Goal: Task Accomplishment & Management: Use online tool/utility

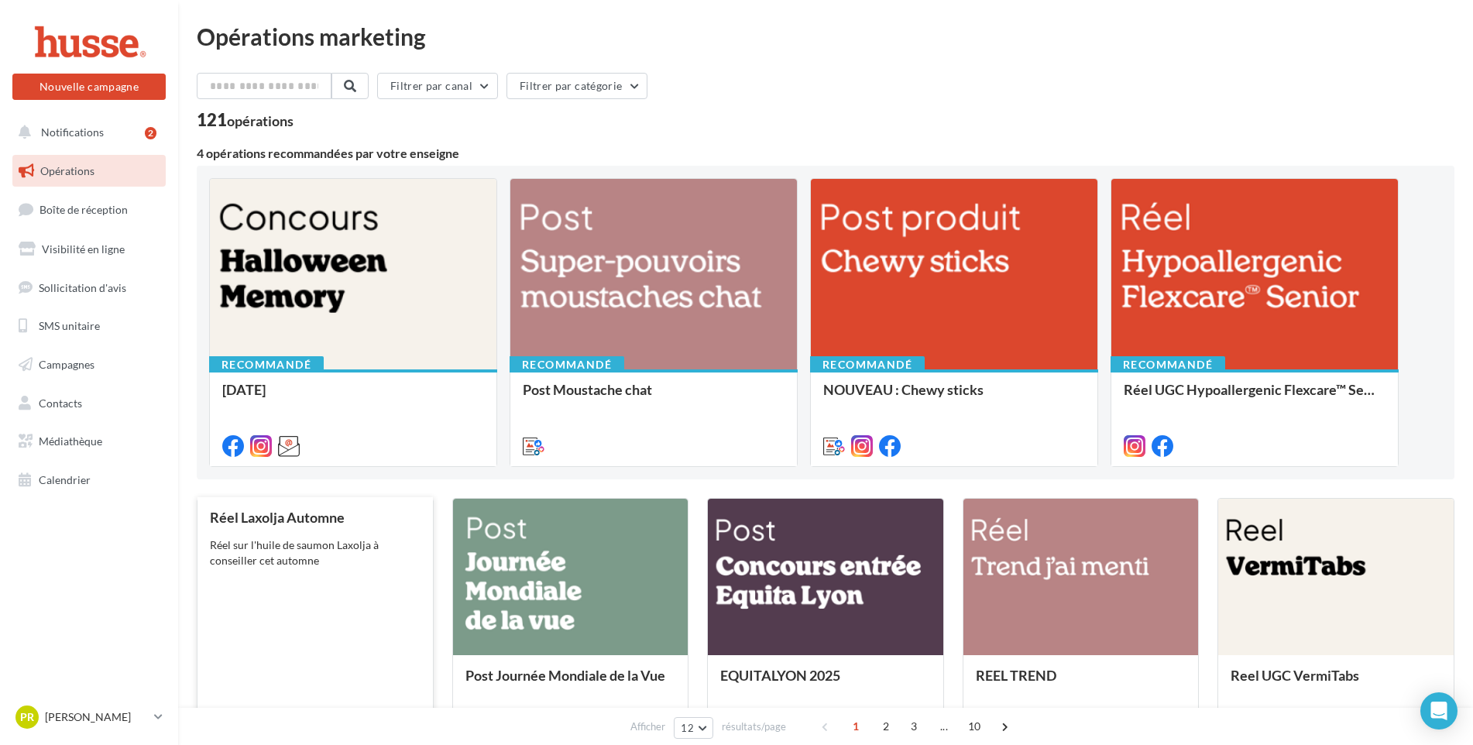
click at [319, 570] on div "Réel Laxolja Automne Réel sur l'huile de saumon Laxolja à conseiller cet automne" at bounding box center [315, 624] width 211 height 228
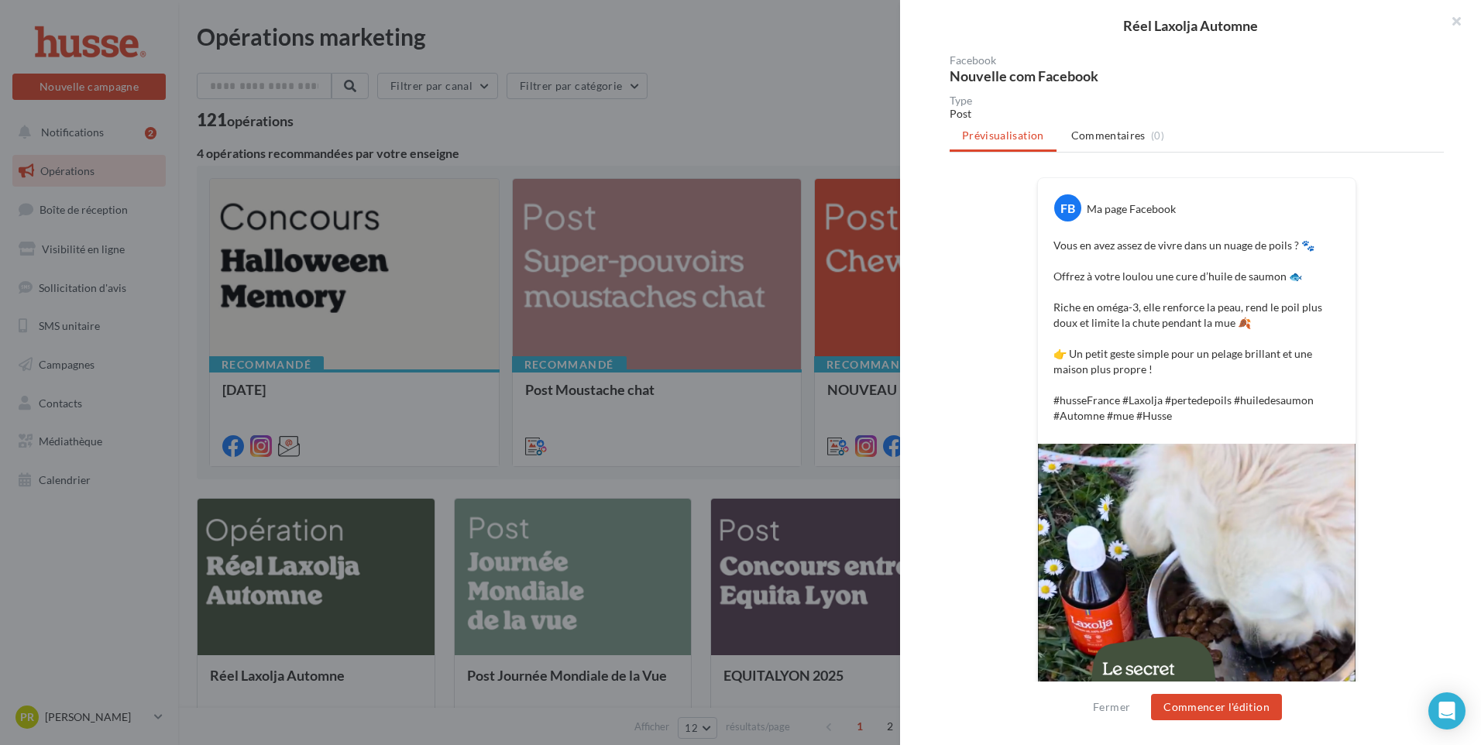
scroll to position [232, 0]
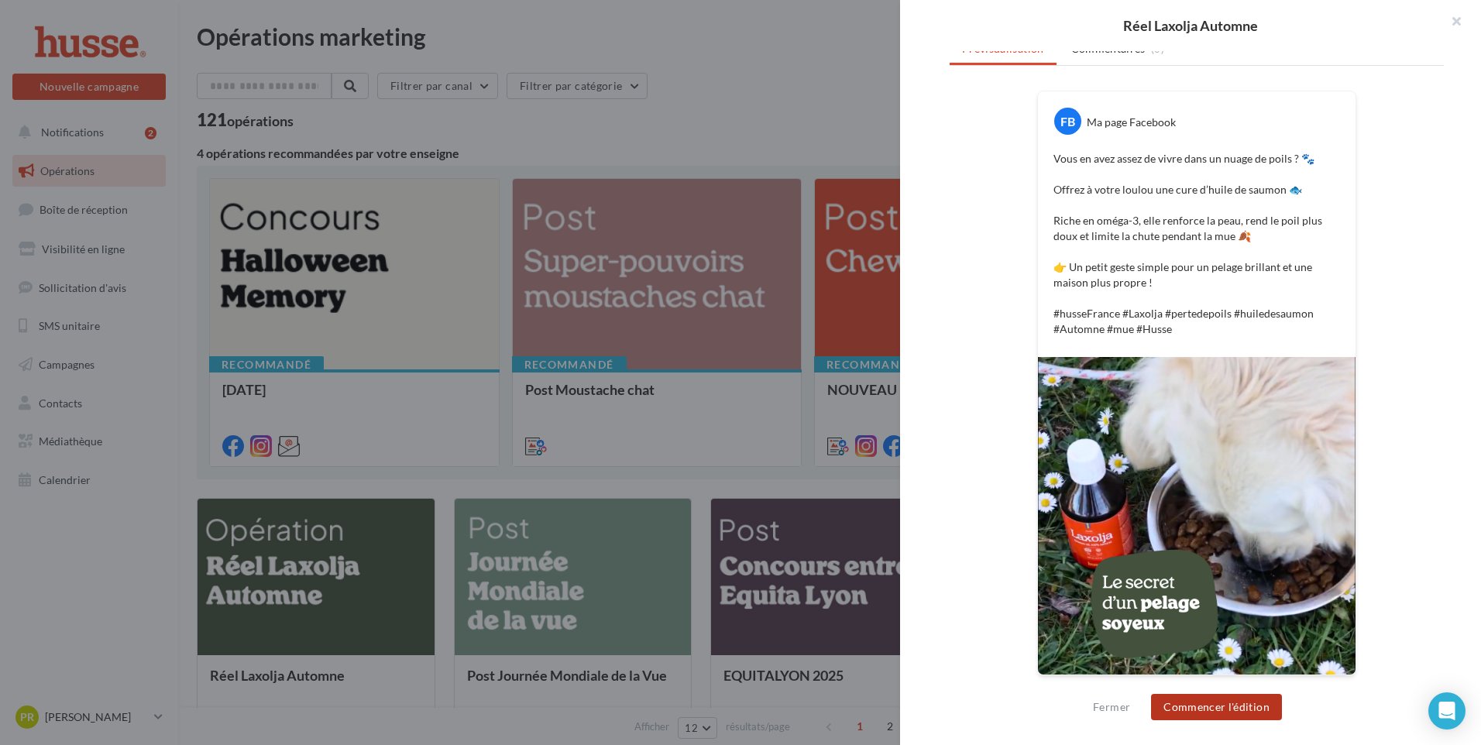
click at [1217, 706] on button "Commencer l'édition" at bounding box center [1216, 707] width 131 height 26
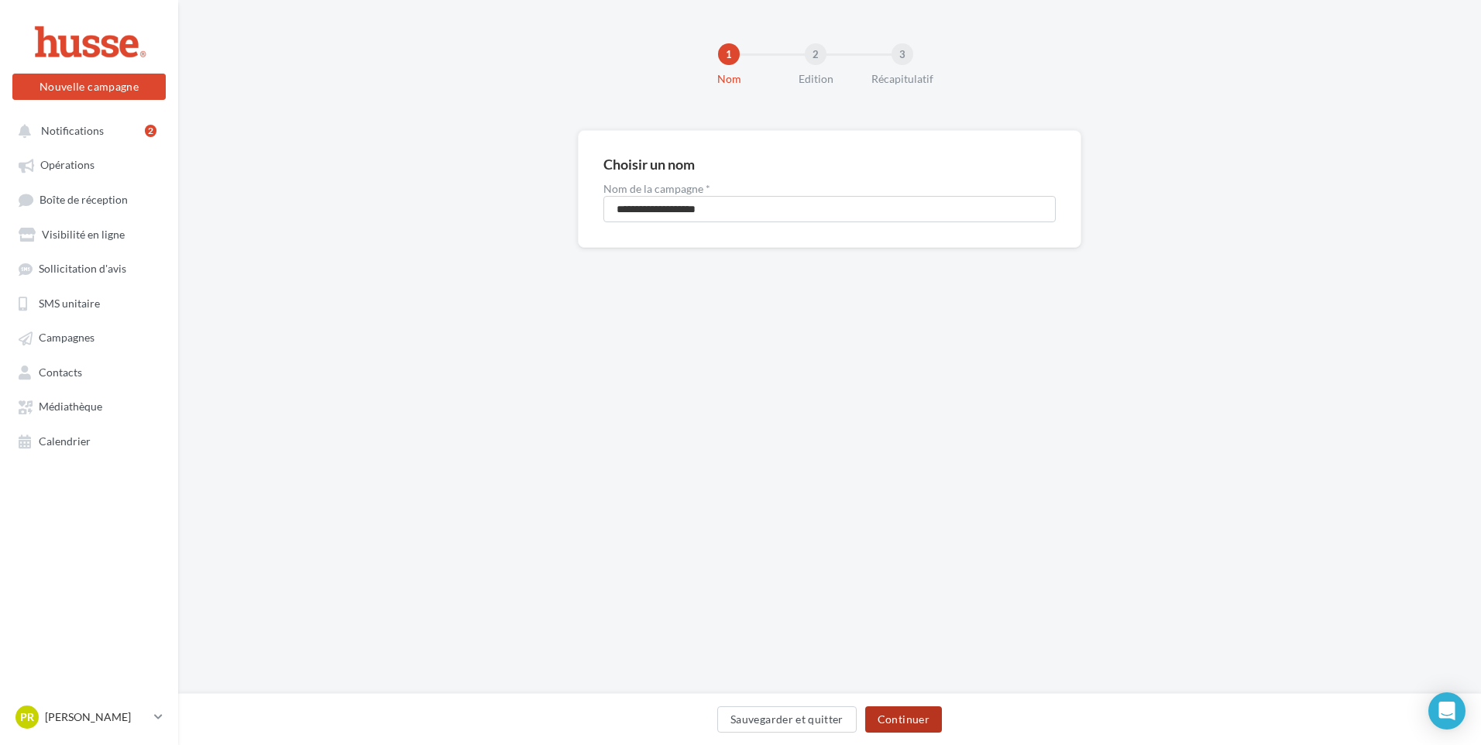
click at [902, 723] on button "Continuer" at bounding box center [903, 719] width 77 height 26
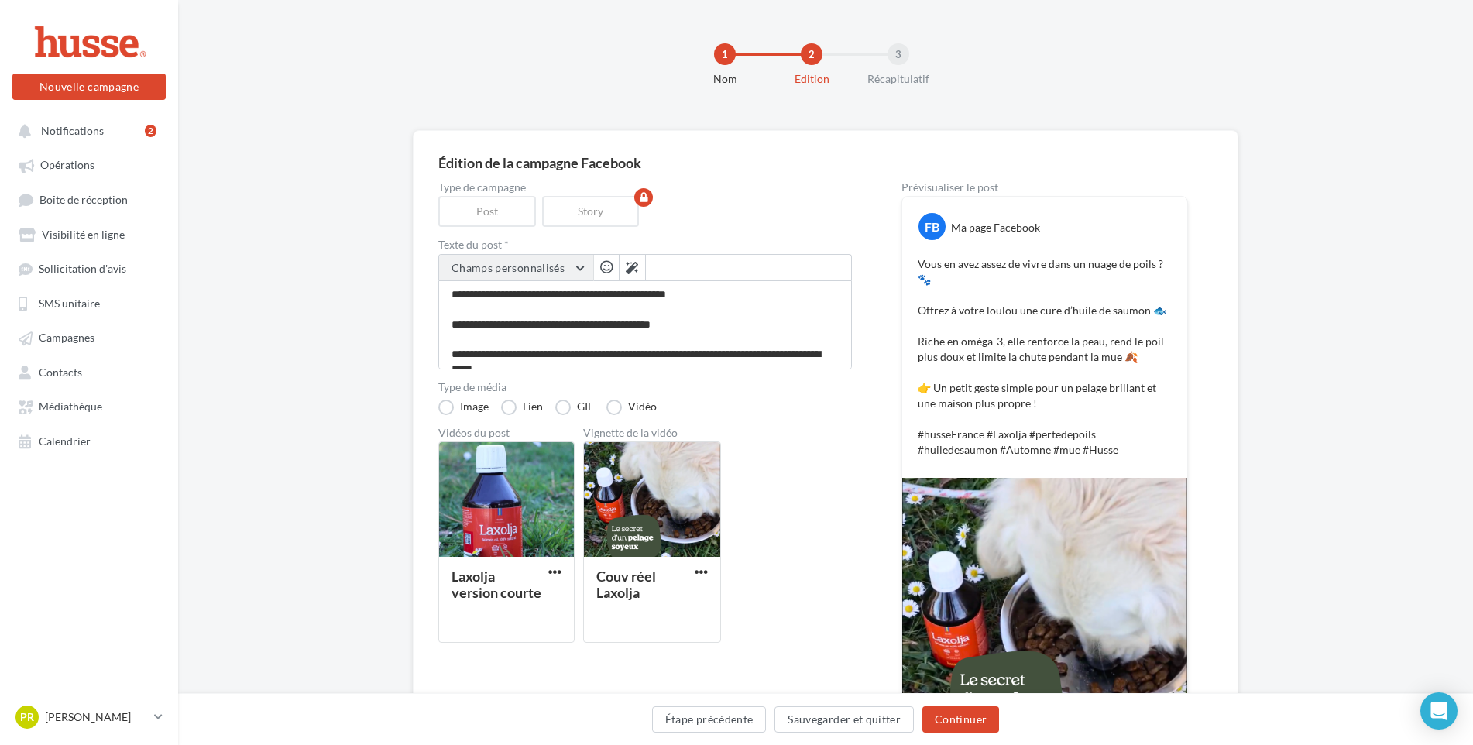
click at [579, 267] on button "Champs personnalisés" at bounding box center [516, 268] width 154 height 26
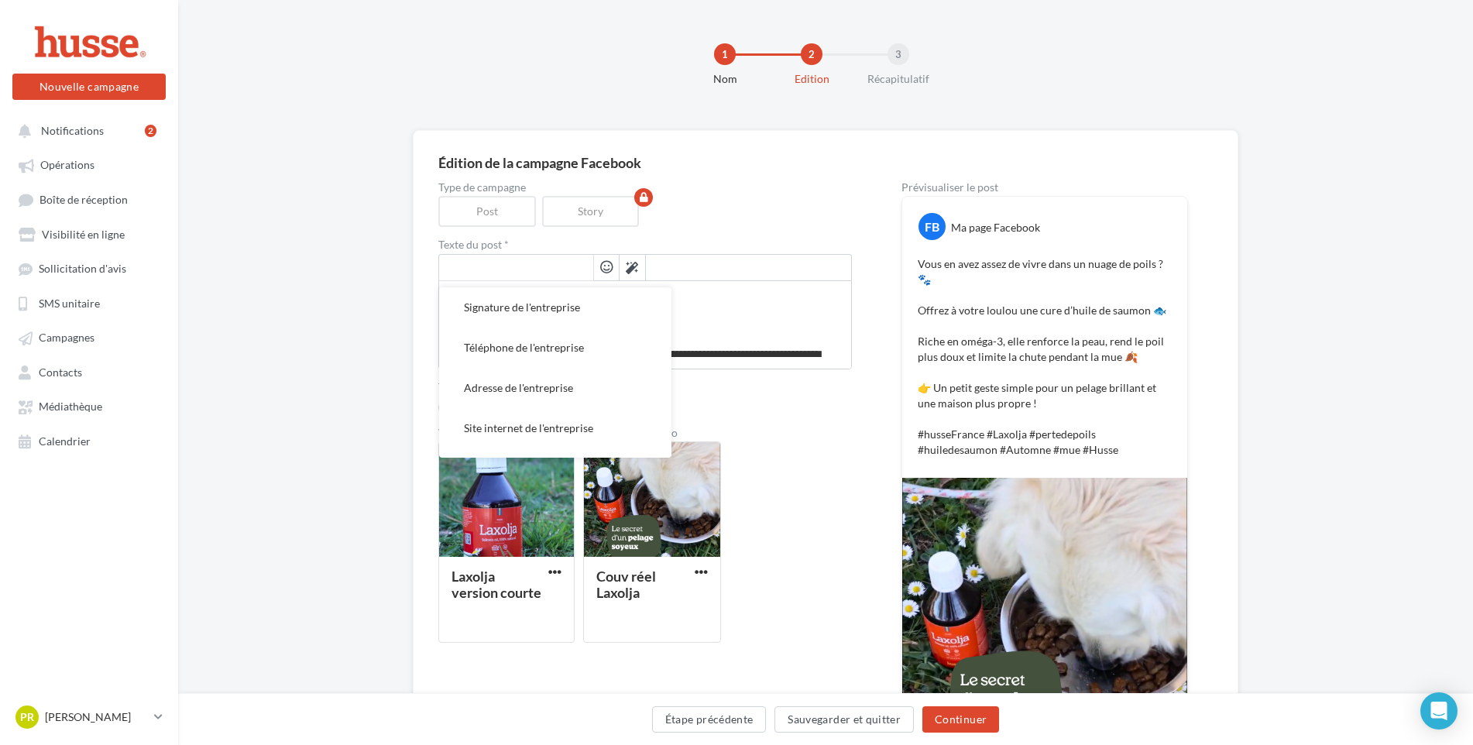
click at [579, 267] on input "text" at bounding box center [516, 268] width 154 height 26
click at [328, 270] on div "Édition de la campagne Facebook Type de campagne Post Story Texte du post * Sig…" at bounding box center [825, 500] width 1295 height 741
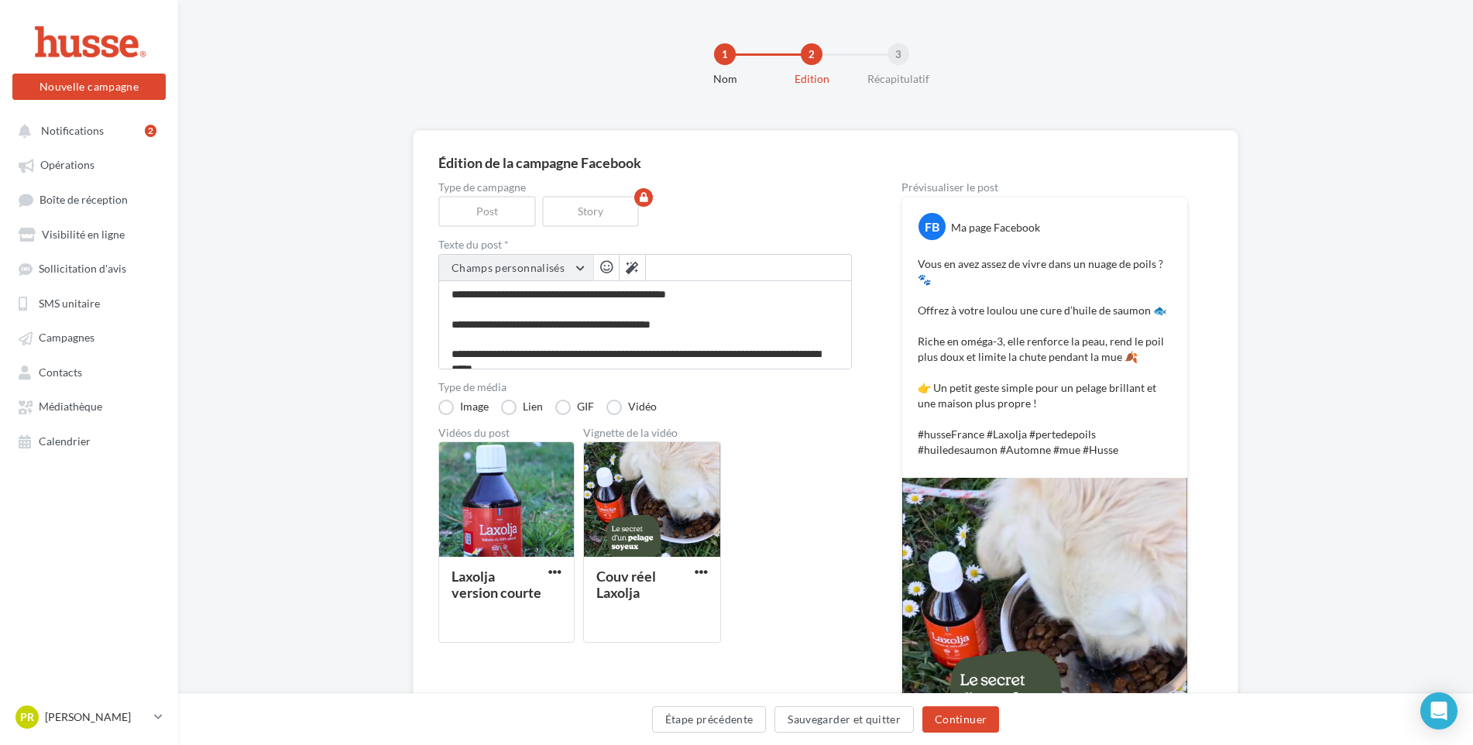
click at [583, 268] on button "Champs personnalisés" at bounding box center [516, 268] width 154 height 26
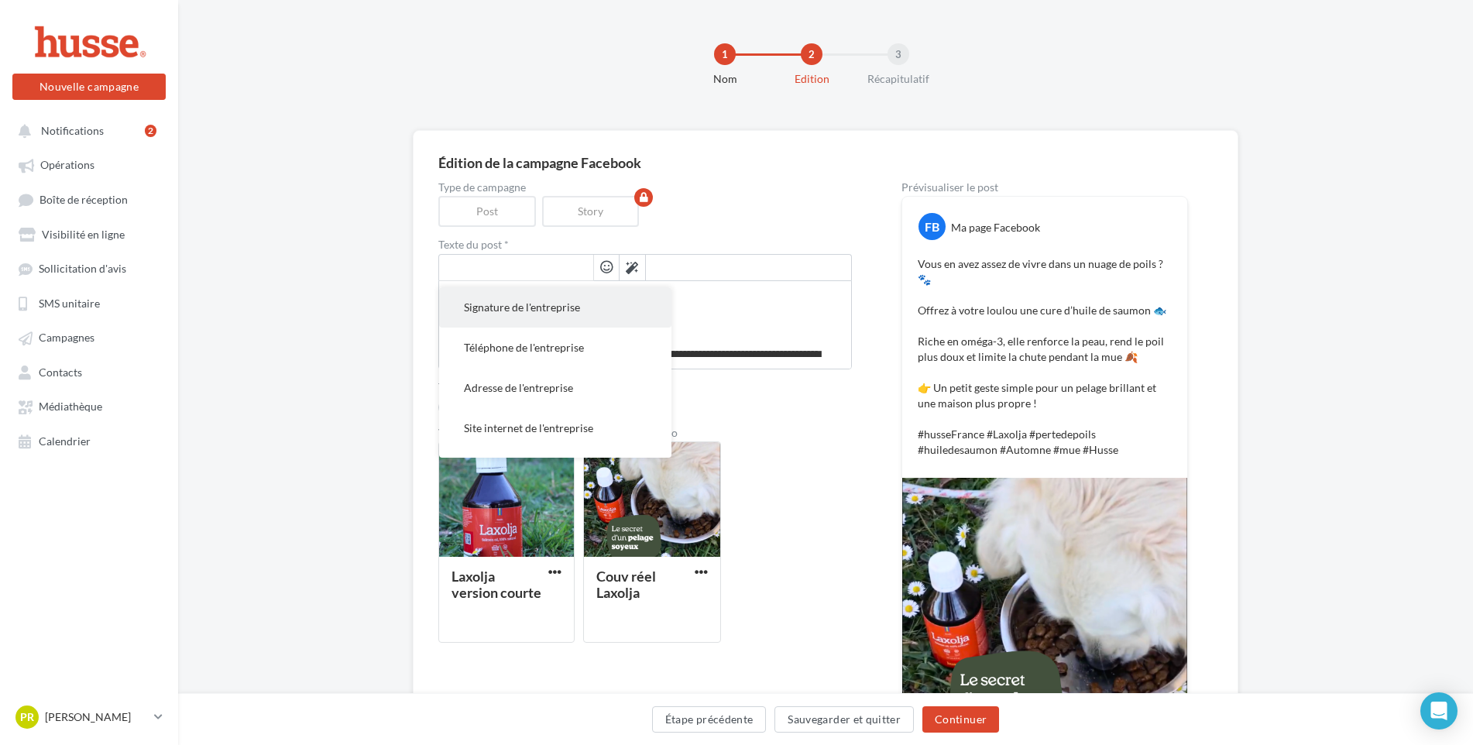
click at [551, 310] on span "Signature de l'entreprise" at bounding box center [522, 307] width 116 height 13
type textarea "**********"
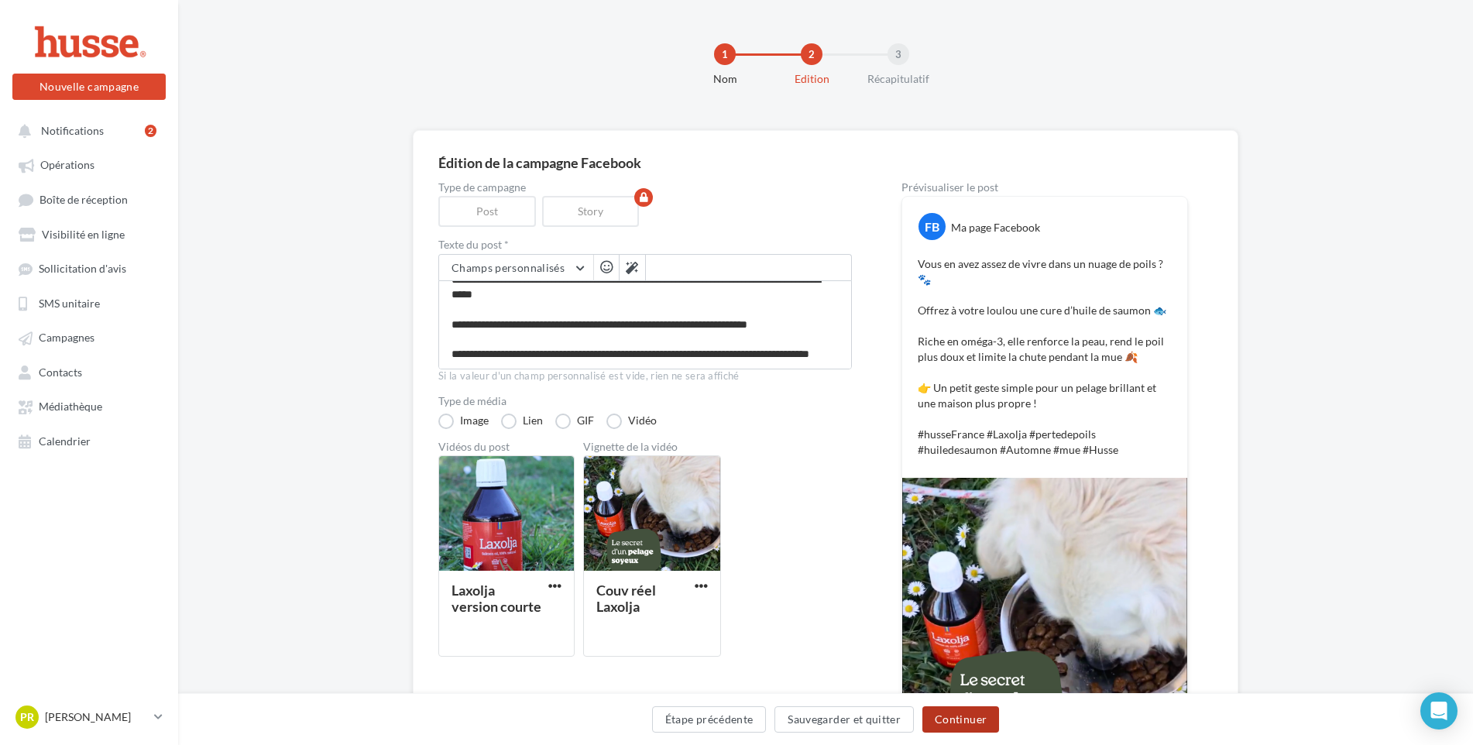
scroll to position [89, 0]
click at [955, 720] on button "Continuer" at bounding box center [960, 719] width 77 height 26
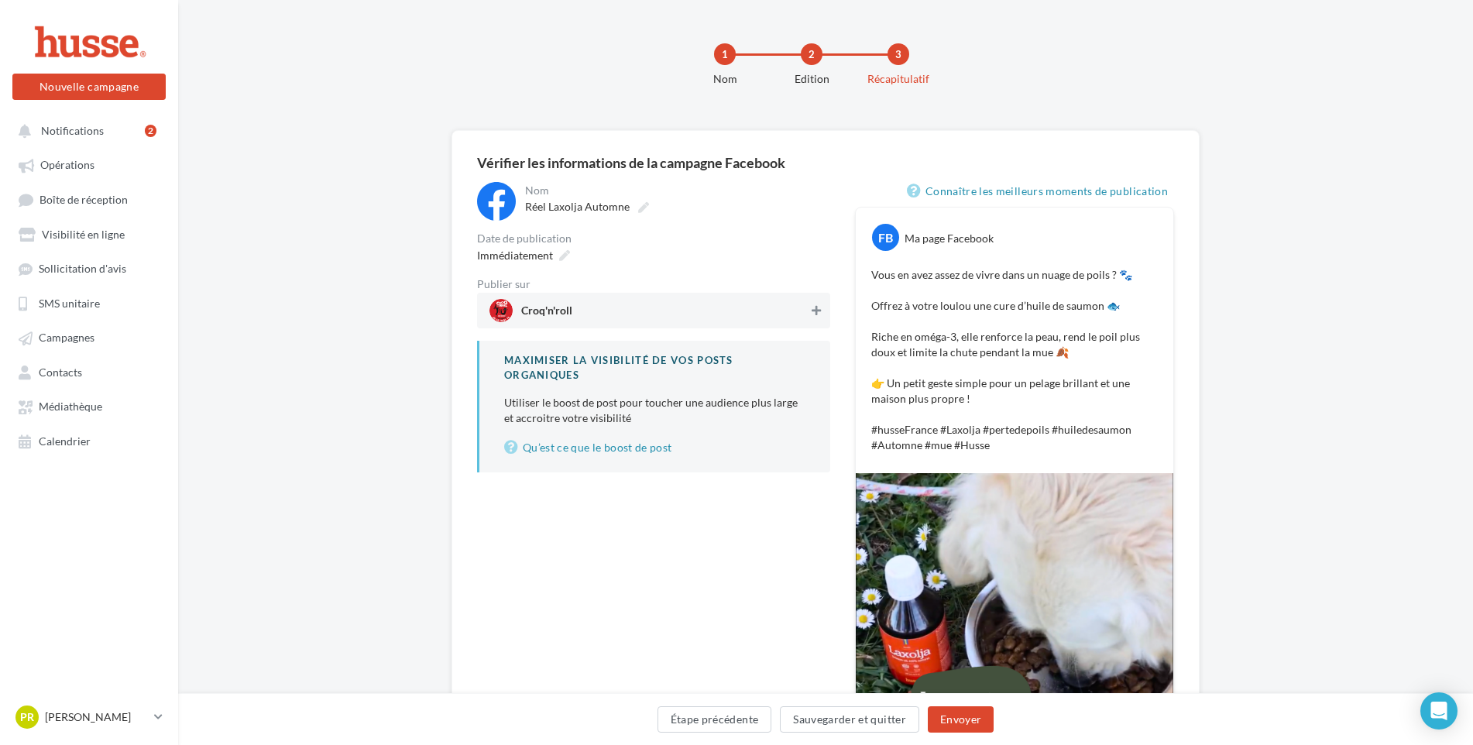
click at [816, 307] on icon at bounding box center [816, 310] width 9 height 11
click at [580, 211] on span "Réel Laxolja Automne" at bounding box center [577, 206] width 105 height 13
click at [580, 211] on input "**********" at bounding box center [593, 209] width 136 height 26
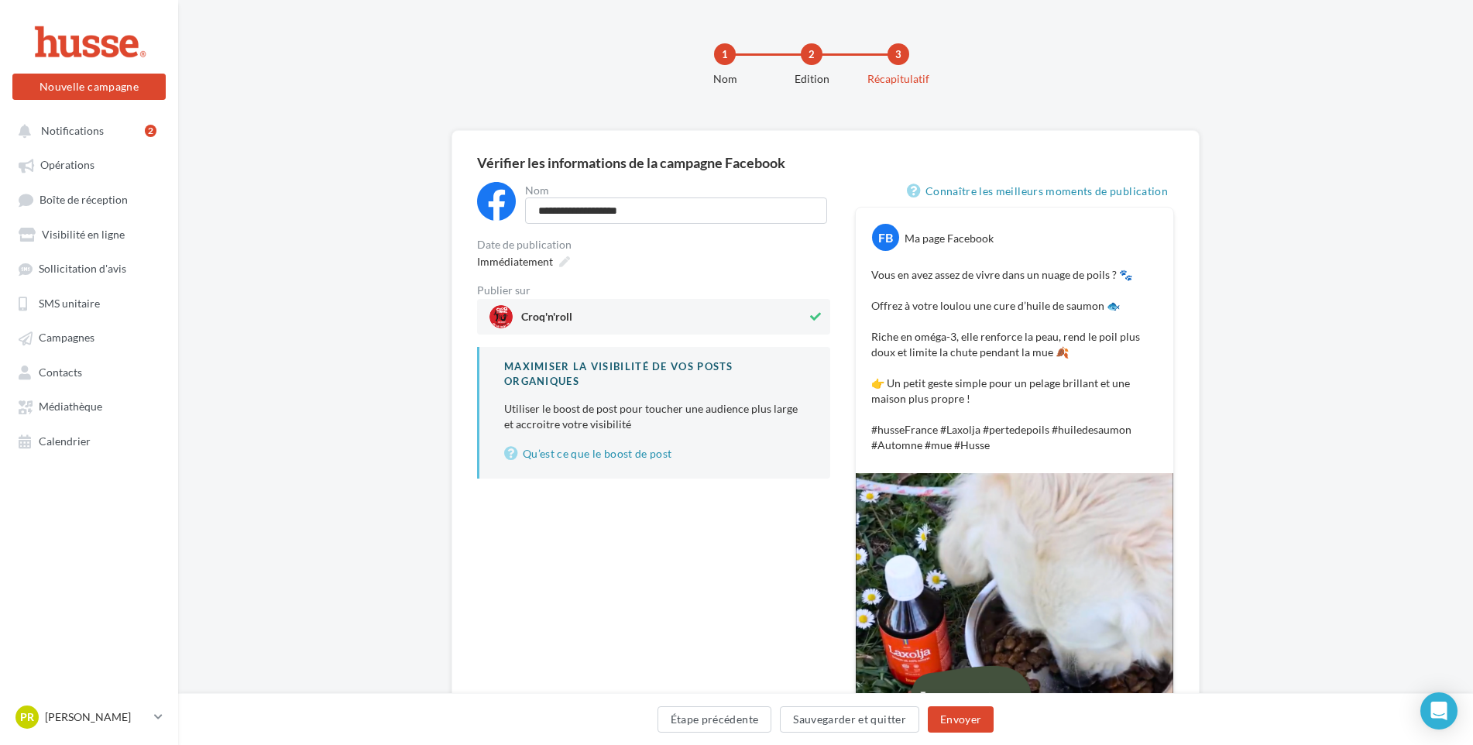
click at [604, 269] on div "**********" at bounding box center [653, 330] width 353 height 297
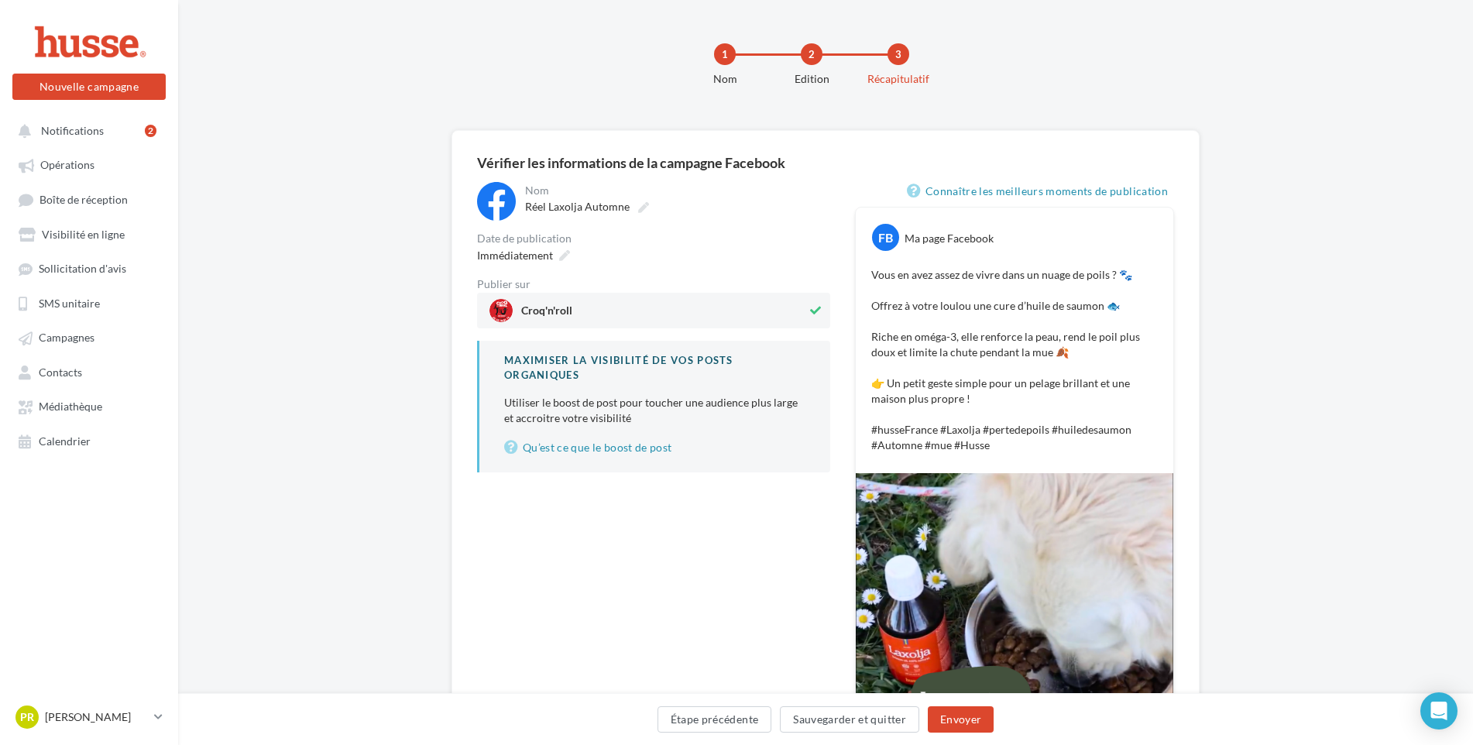
click at [548, 312] on span "Croq'n'roll" at bounding box center [546, 313] width 51 height 17
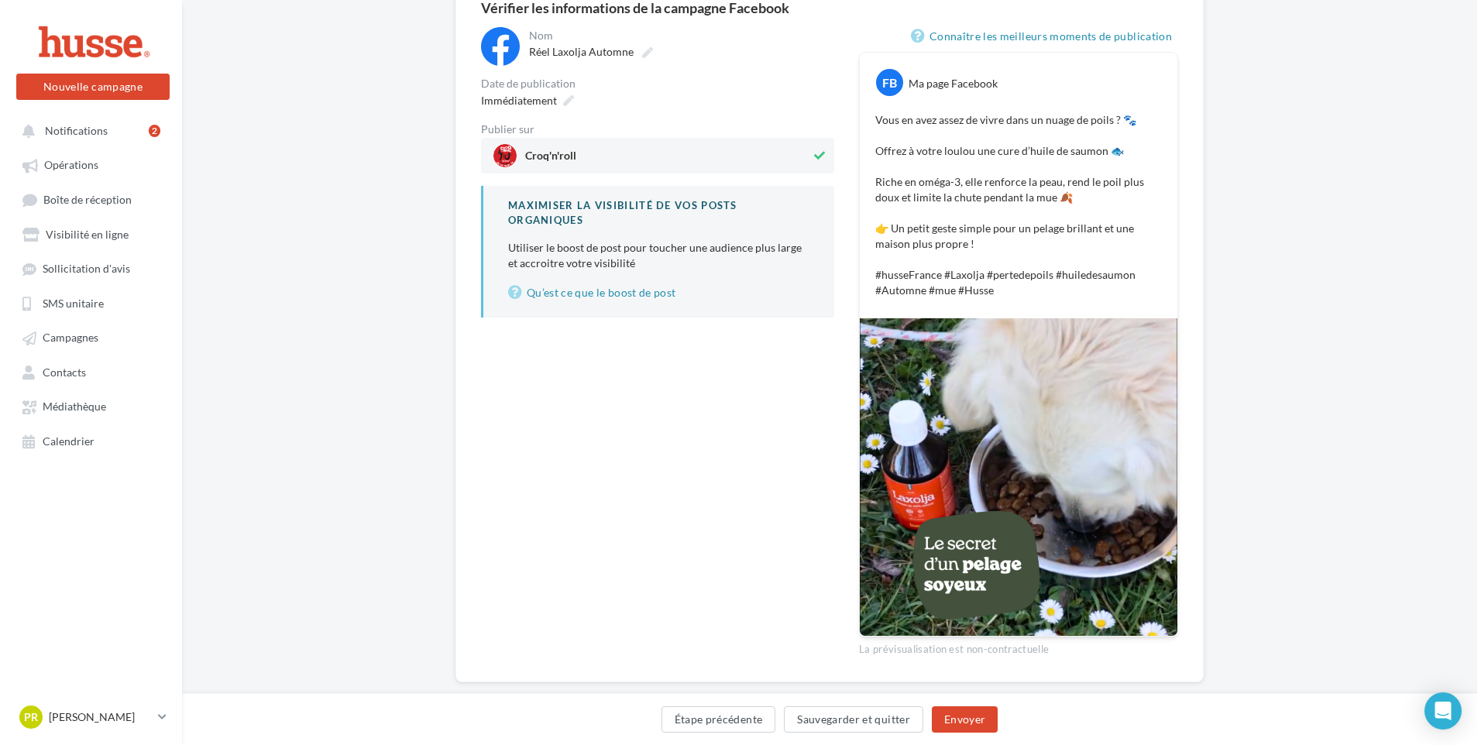
scroll to position [184, 0]
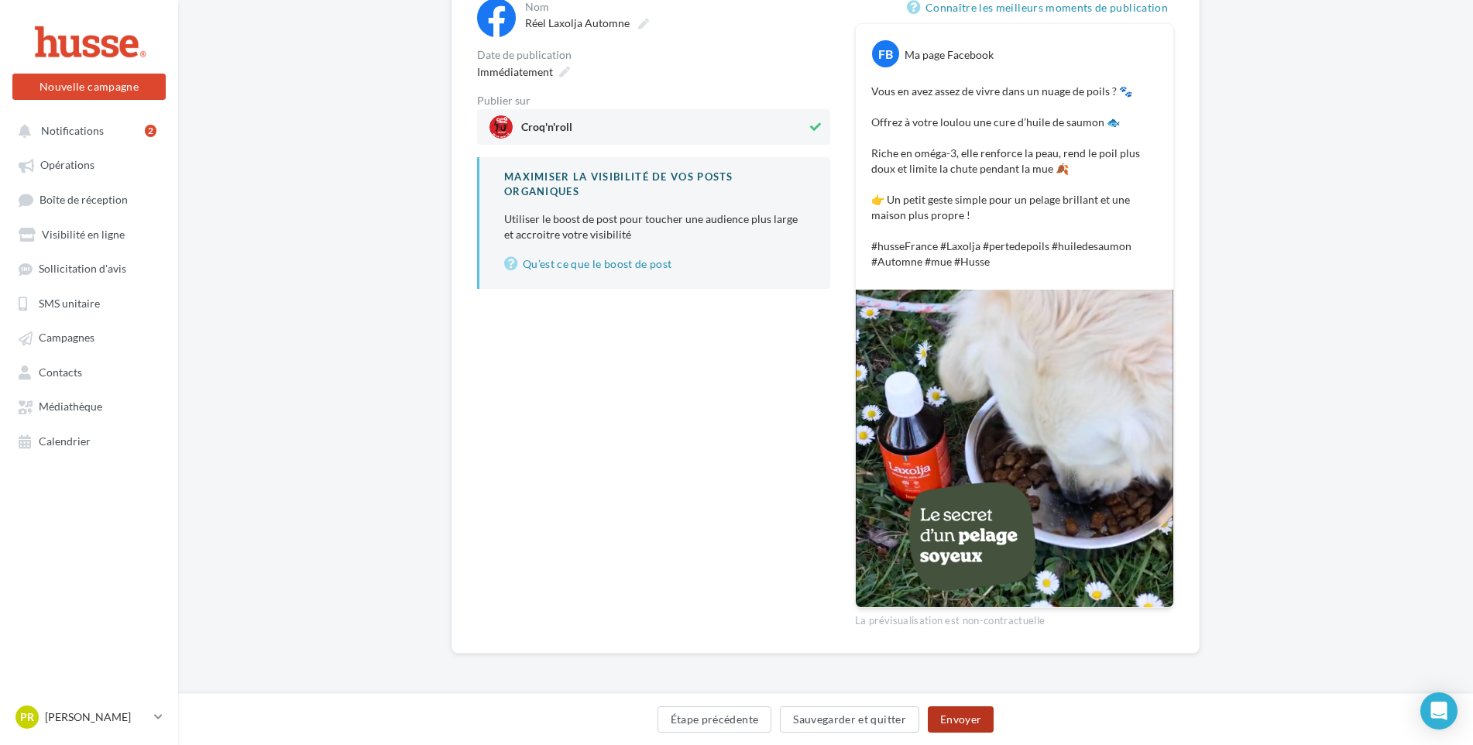
click at [973, 722] on button "Envoyer" at bounding box center [961, 719] width 66 height 26
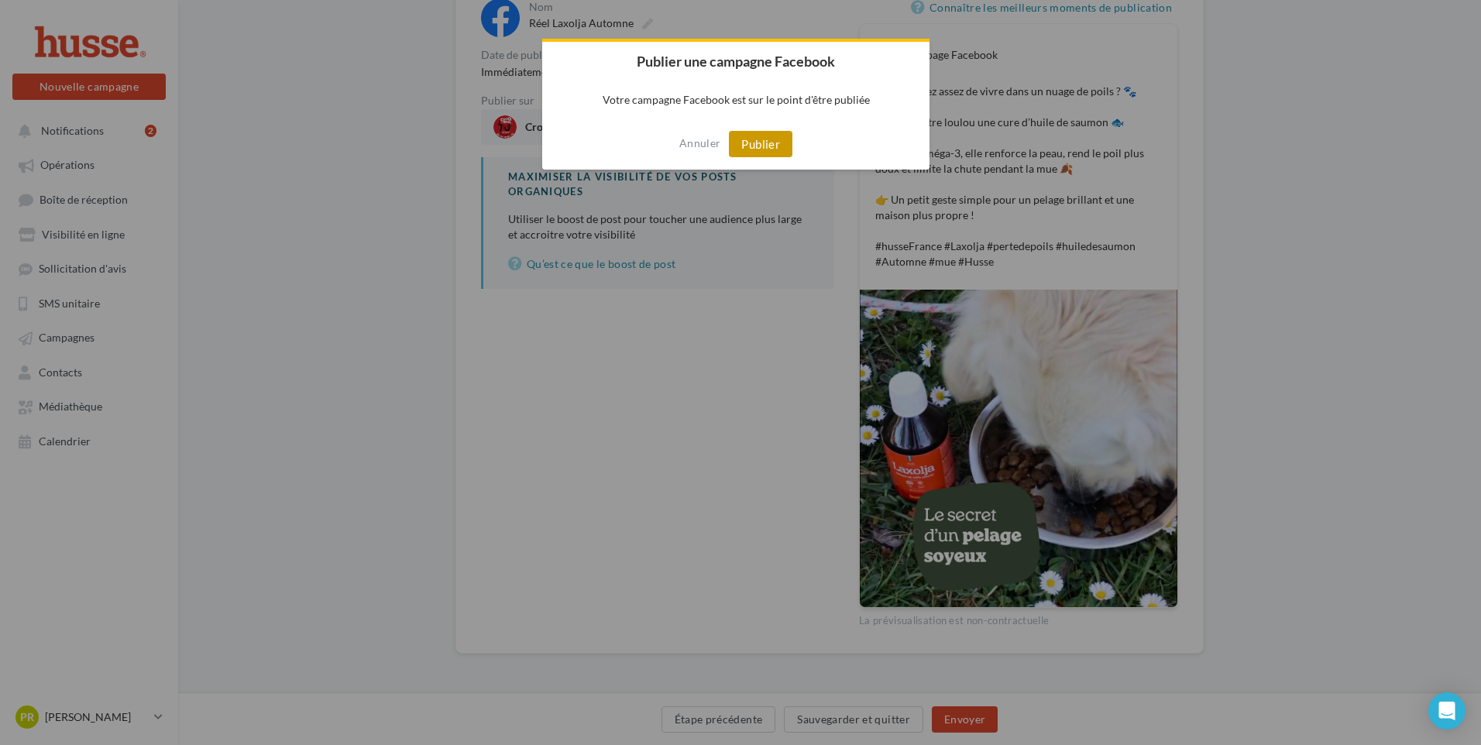
click at [754, 150] on button "Publier" at bounding box center [761, 144] width 64 height 26
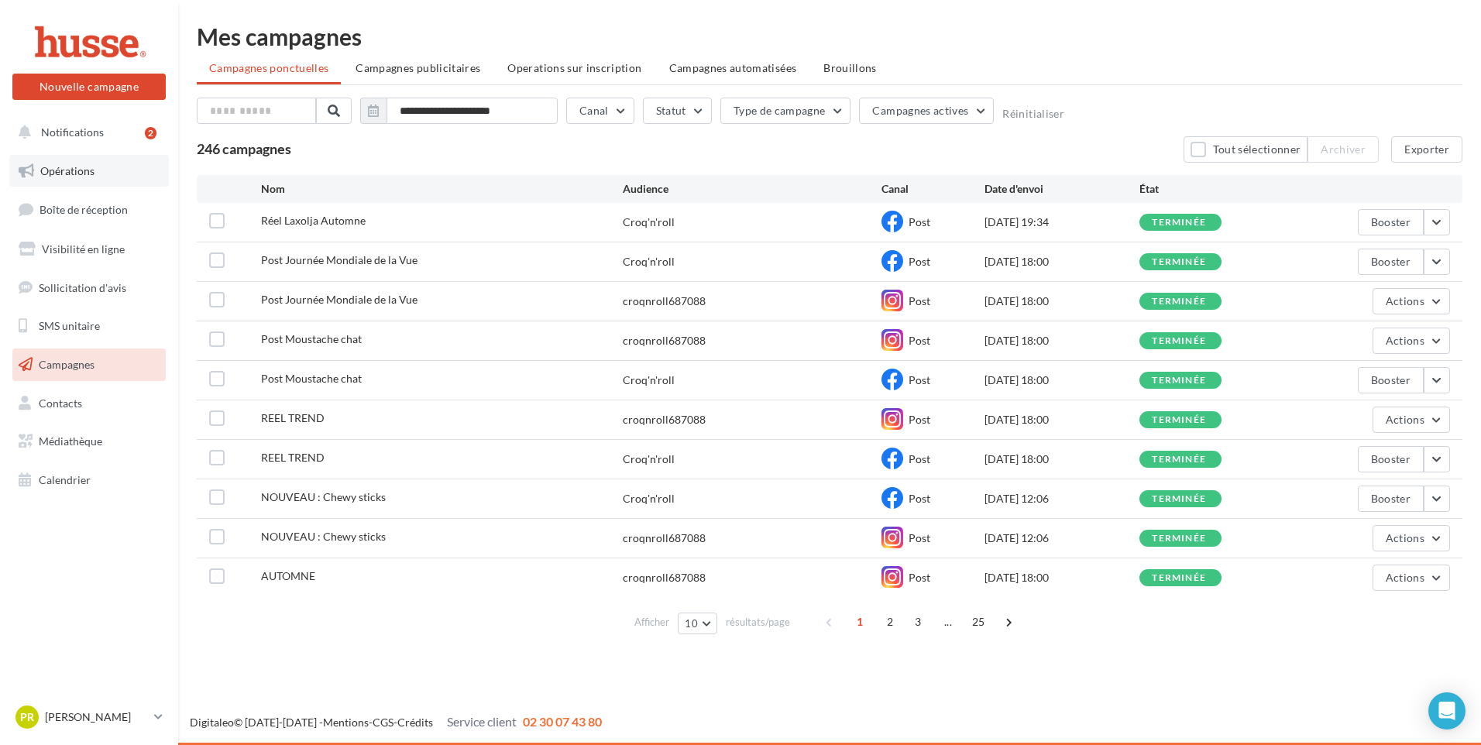
click at [72, 178] on link "Opérations" at bounding box center [89, 171] width 160 height 33
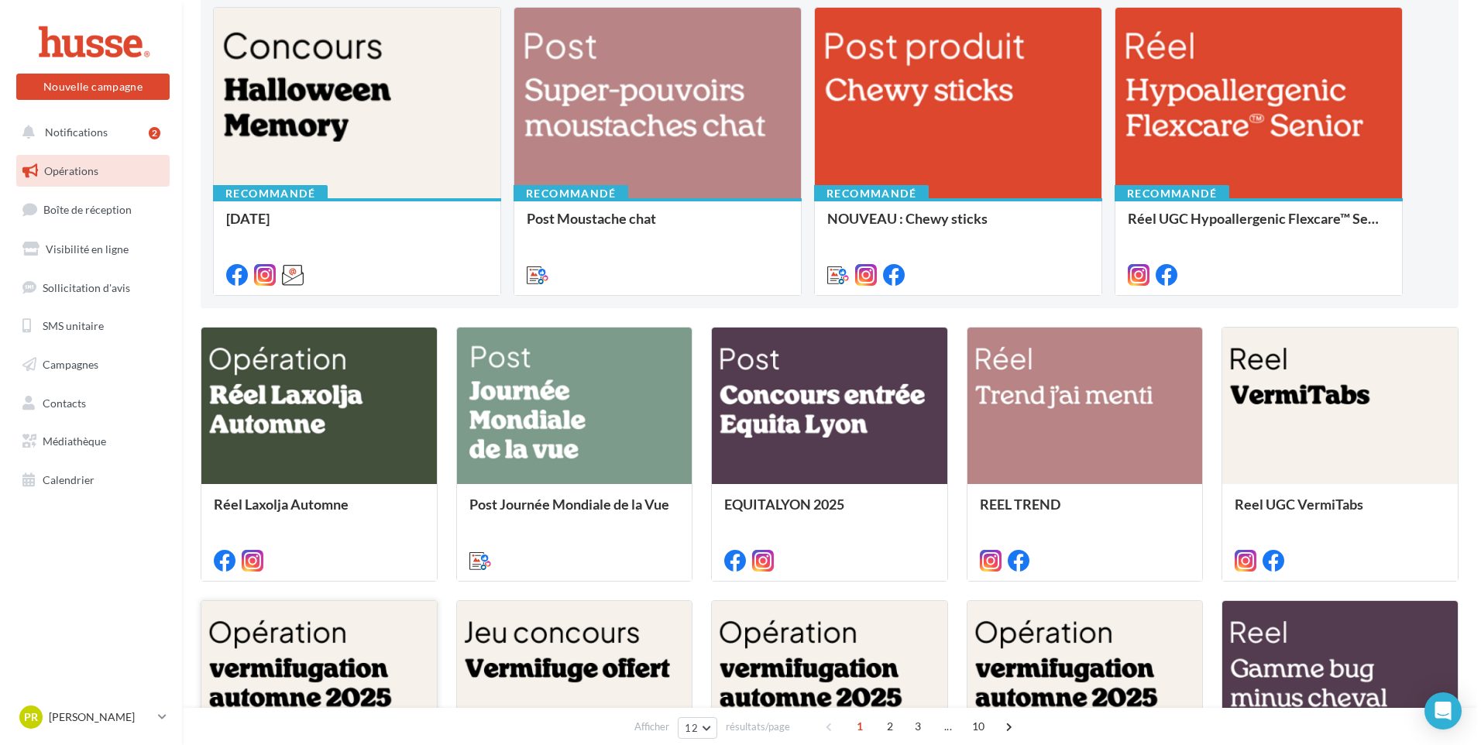
scroll to position [232, 0]
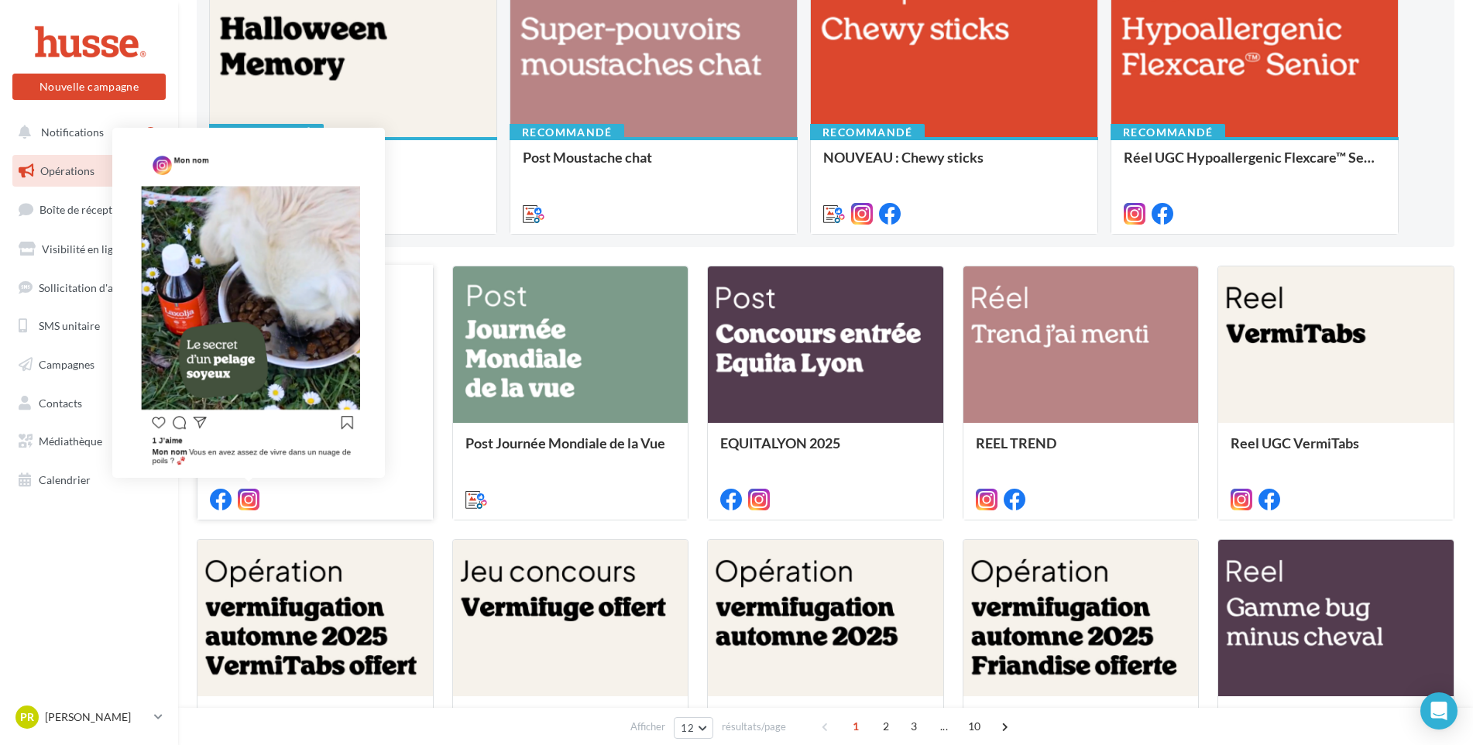
click at [249, 500] on icon at bounding box center [249, 500] width 22 height 22
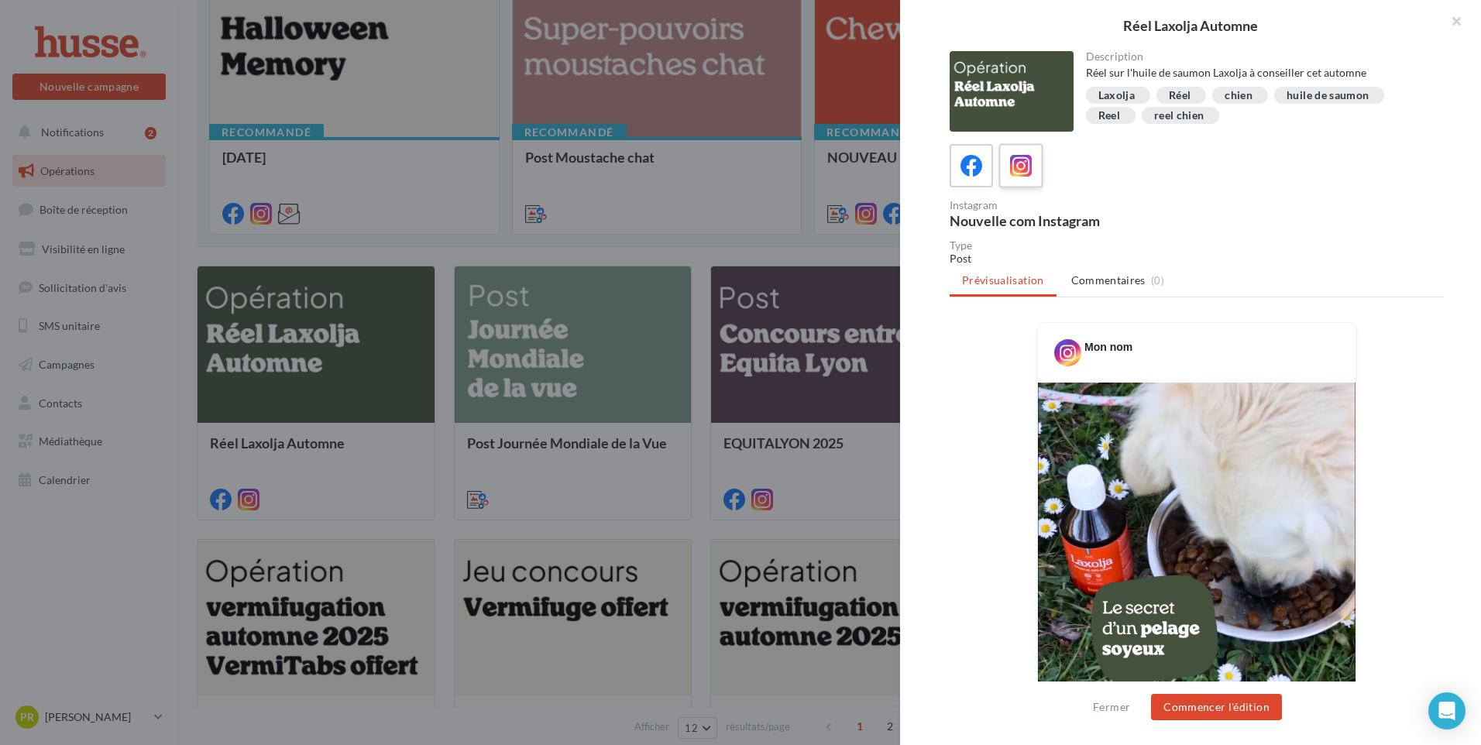
click at [1035, 171] on div at bounding box center [1021, 166] width 29 height 29
click at [1245, 709] on button "Commencer l'édition" at bounding box center [1216, 707] width 131 height 26
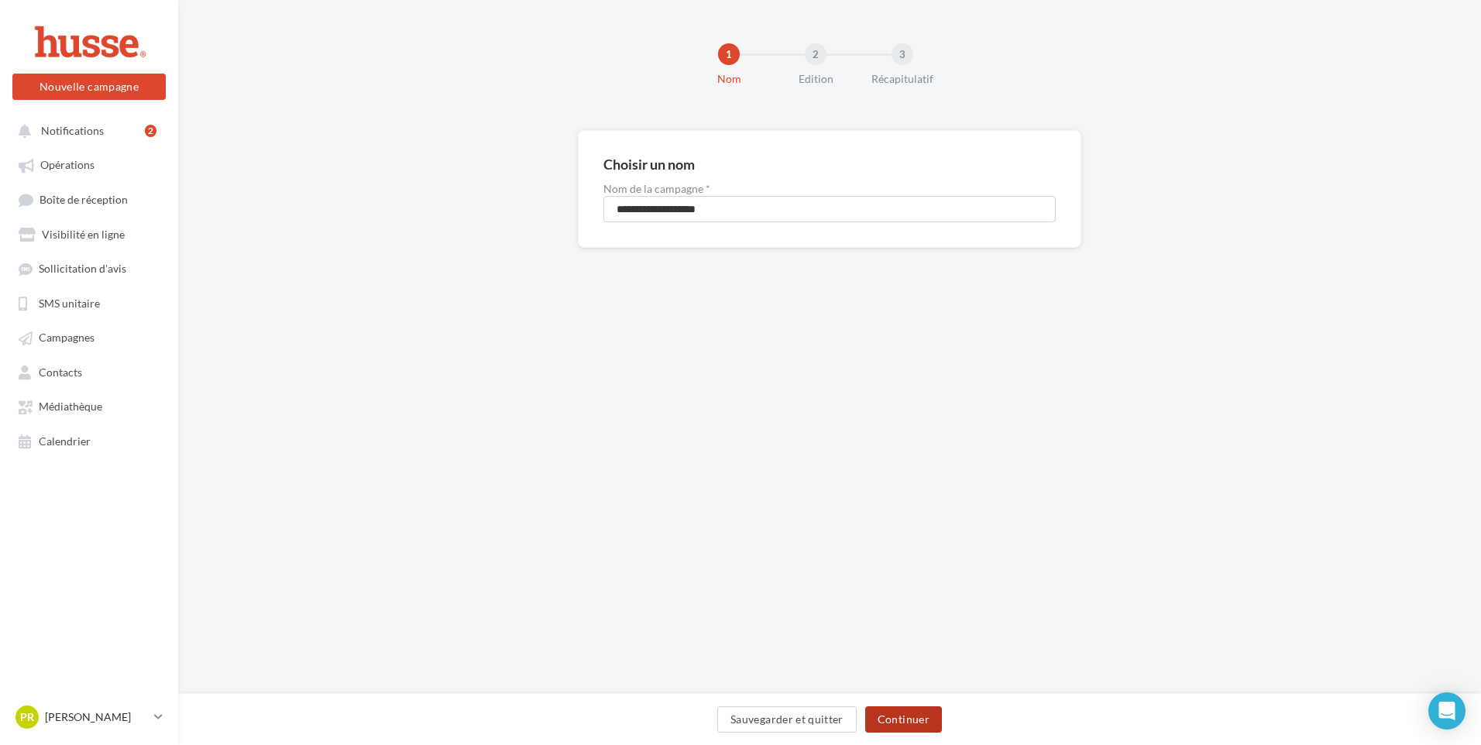
click at [898, 720] on button "Continuer" at bounding box center [903, 719] width 77 height 26
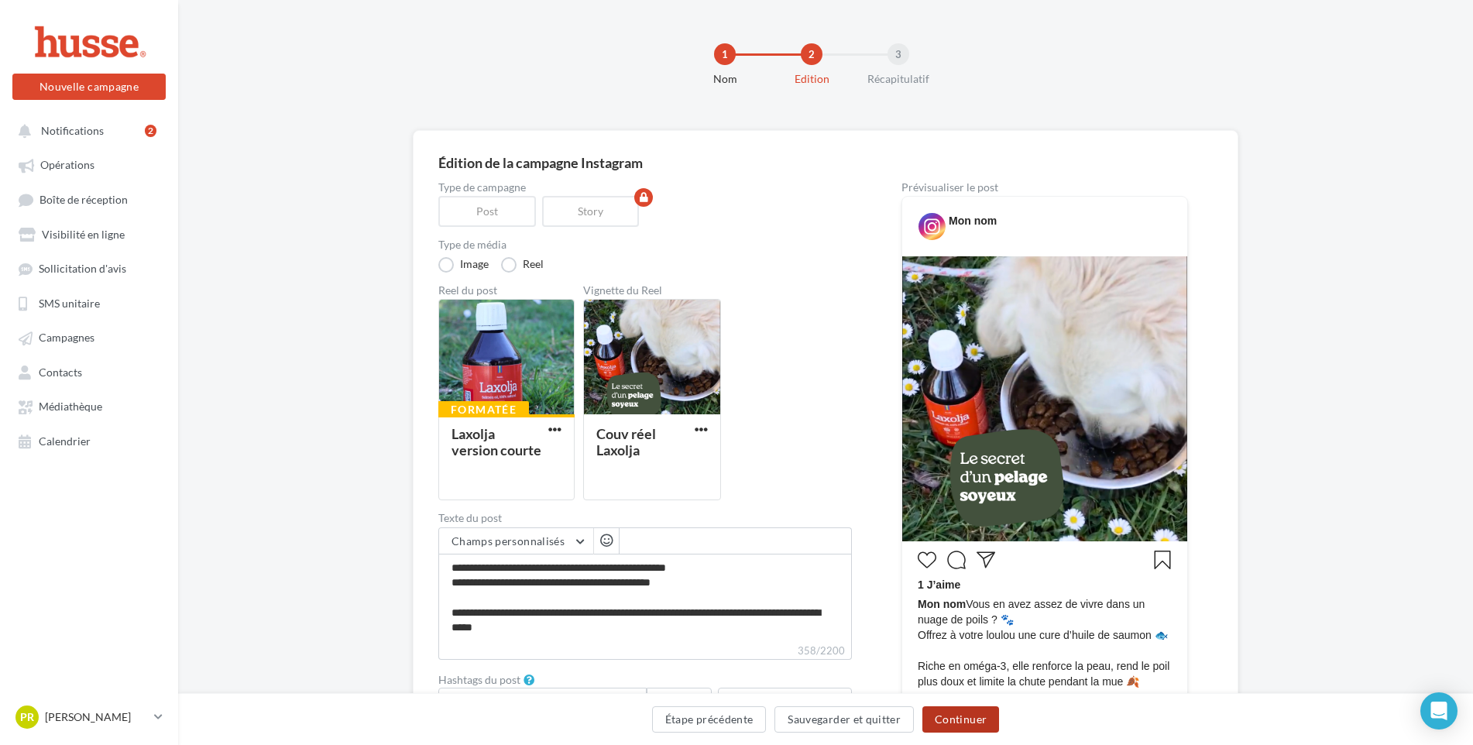
click at [957, 723] on button "Continuer" at bounding box center [960, 719] width 77 height 26
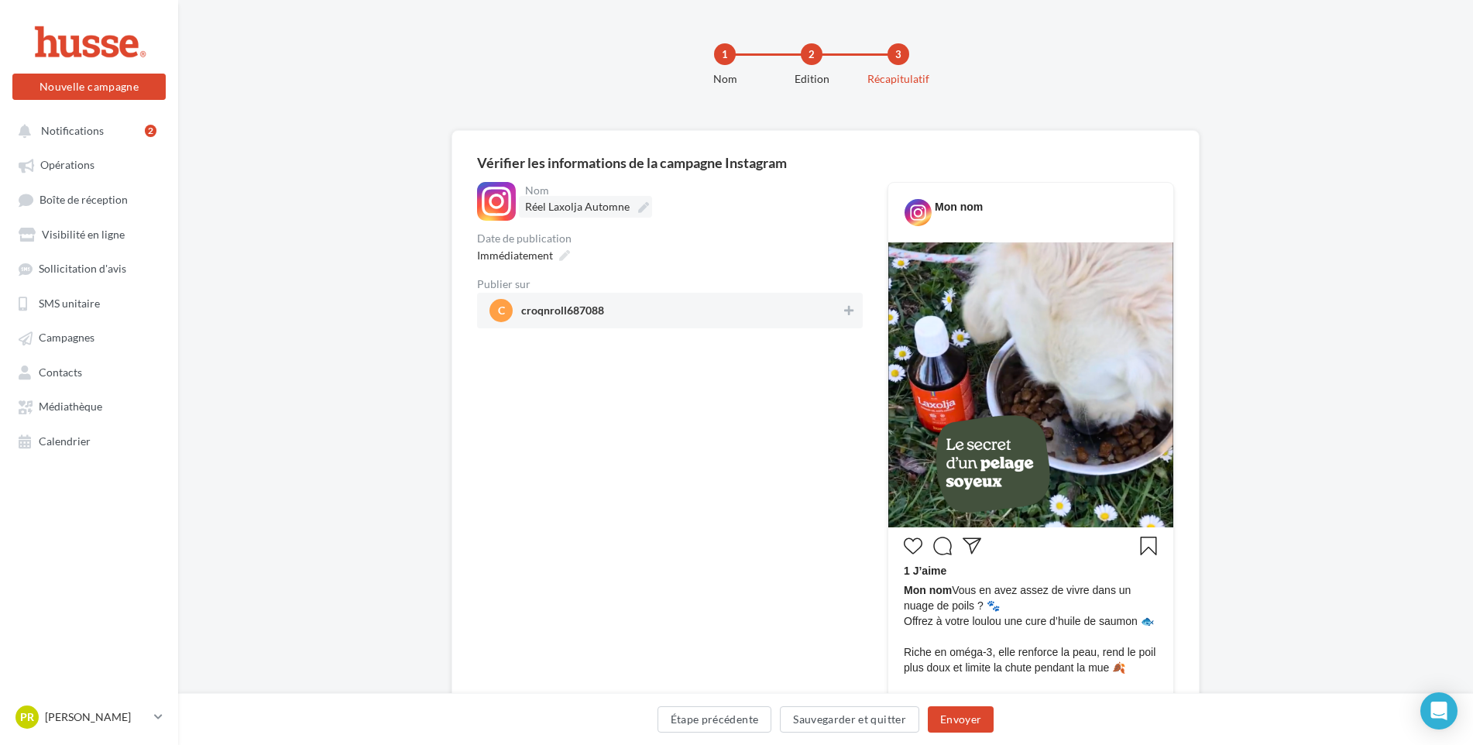
click at [641, 210] on icon at bounding box center [643, 207] width 11 height 11
click at [641, 210] on input "**********" at bounding box center [593, 209] width 136 height 26
click at [652, 247] on div "Date de publication Immédiatement" at bounding box center [670, 249] width 386 height 33
click at [850, 314] on icon at bounding box center [848, 310] width 9 height 11
click at [850, 312] on icon at bounding box center [848, 310] width 11 height 11
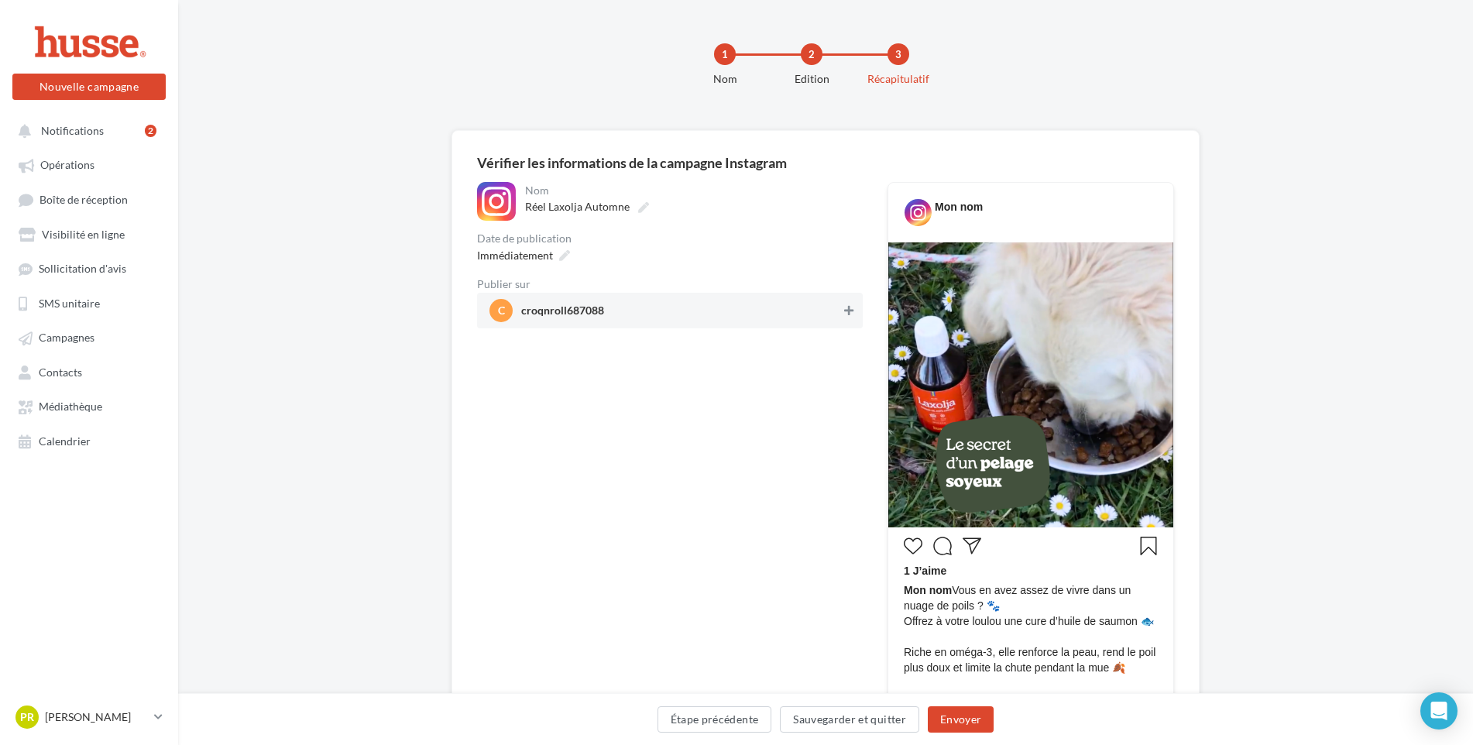
click at [850, 312] on icon at bounding box center [848, 310] width 9 height 11
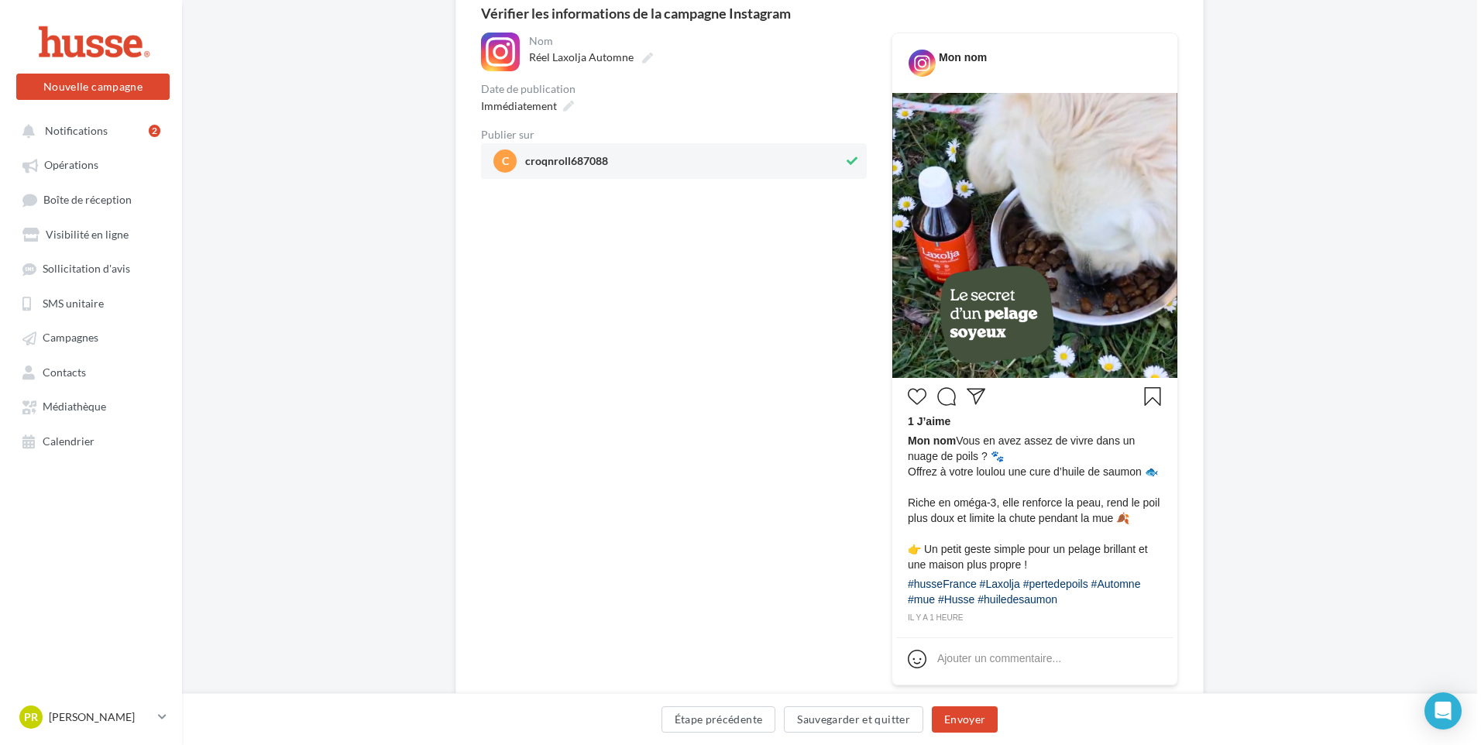
scroll to position [239, 0]
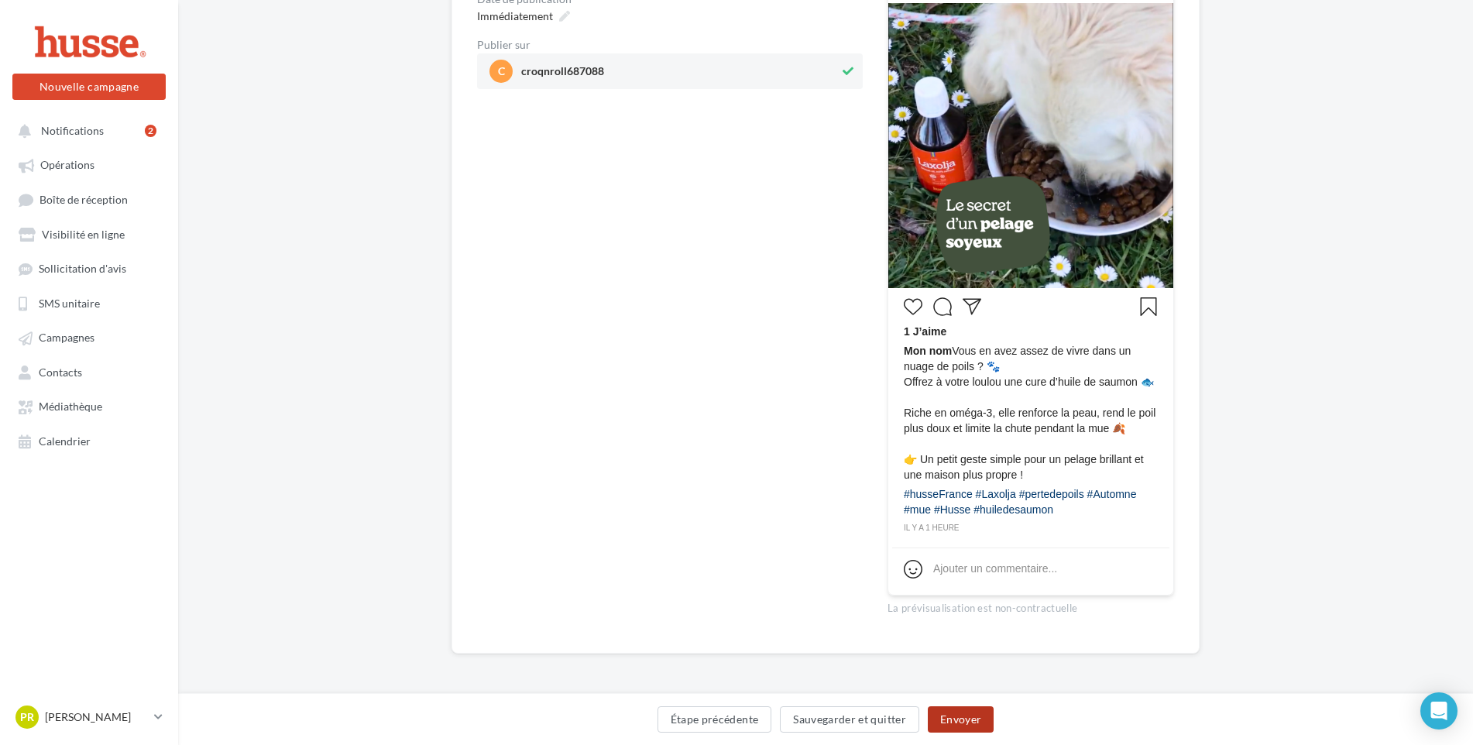
click at [957, 724] on button "Envoyer" at bounding box center [961, 719] width 66 height 26
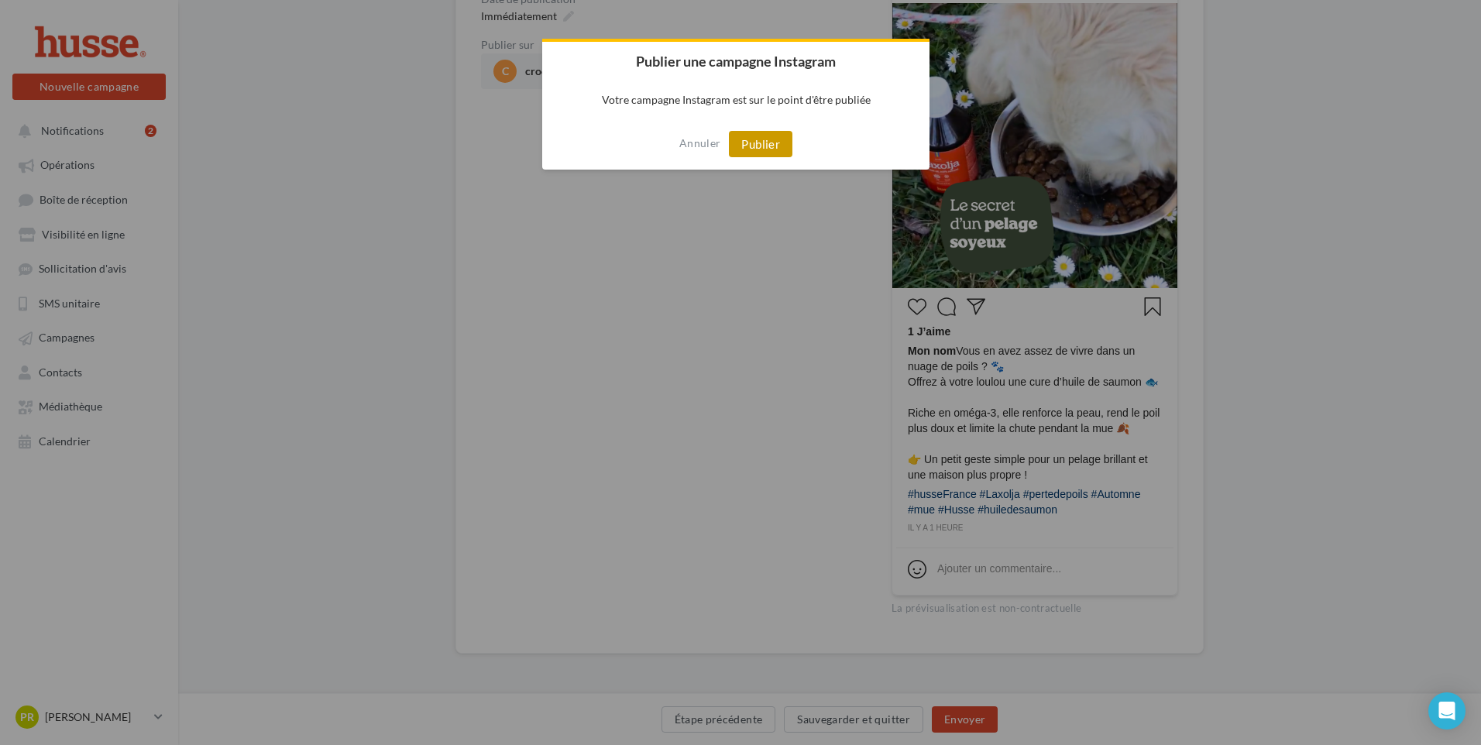
click at [775, 146] on button "Publier" at bounding box center [761, 144] width 64 height 26
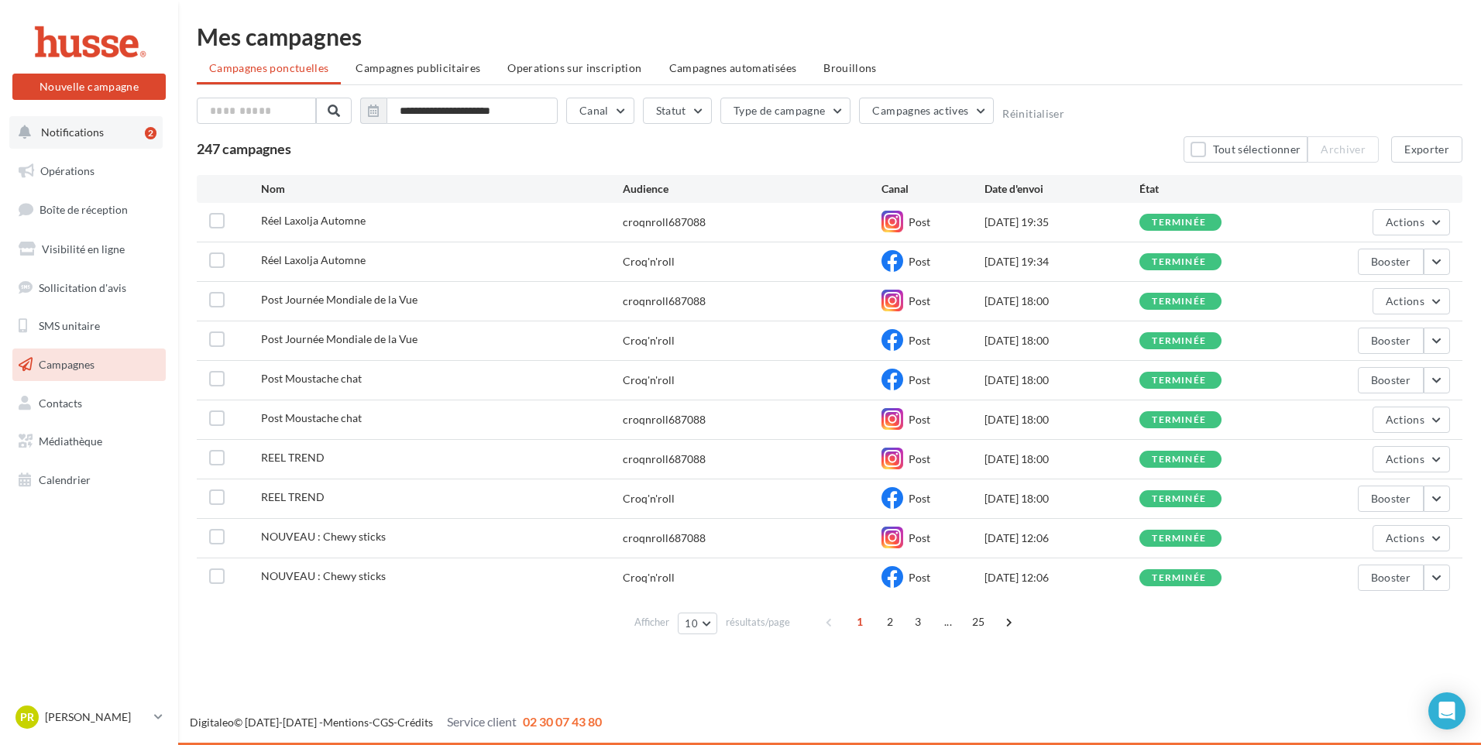
click at [66, 133] on span "Notifications" at bounding box center [72, 131] width 63 height 13
